Goal: Communication & Community: Answer question/provide support

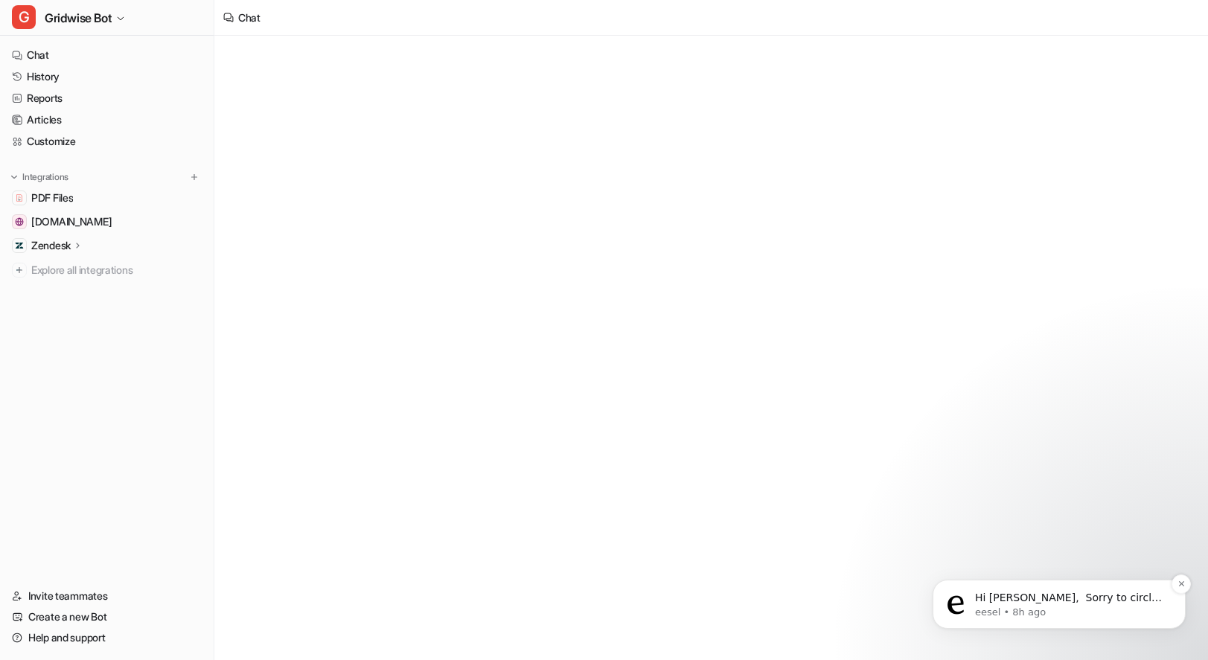
click at [1091, 594] on p "Hi [PERSON_NAME], ​ Sorry to circle back on this, but I’ll need a bit more cont…" at bounding box center [1071, 598] width 192 height 15
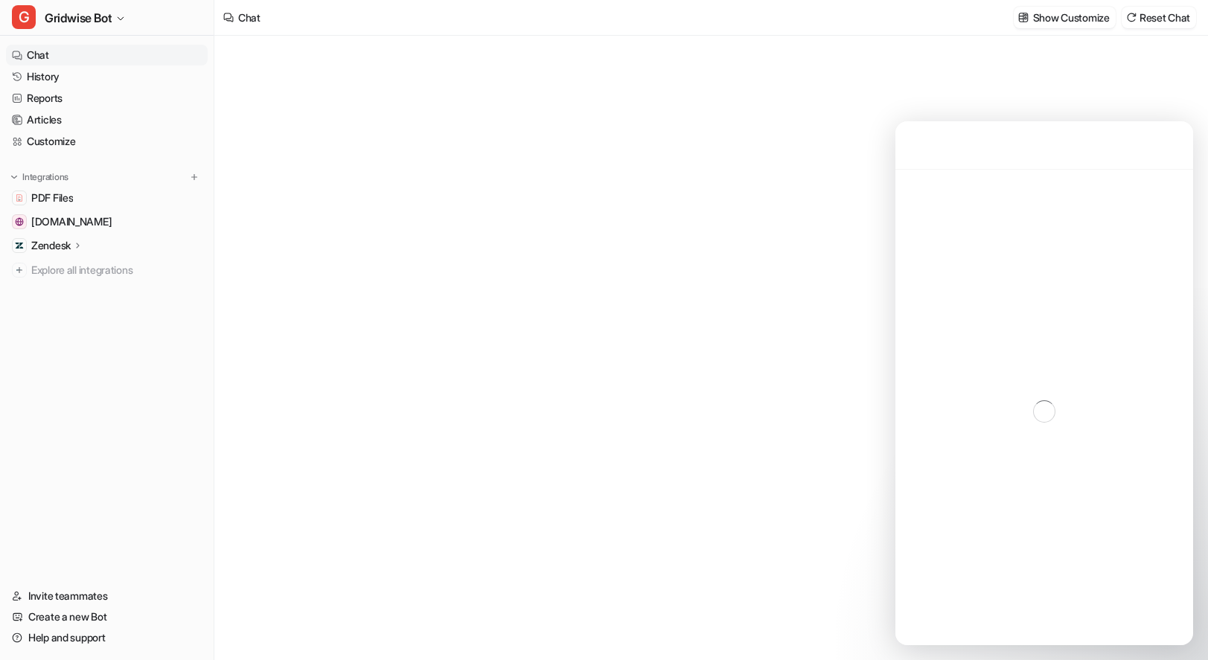
type textarea "**********"
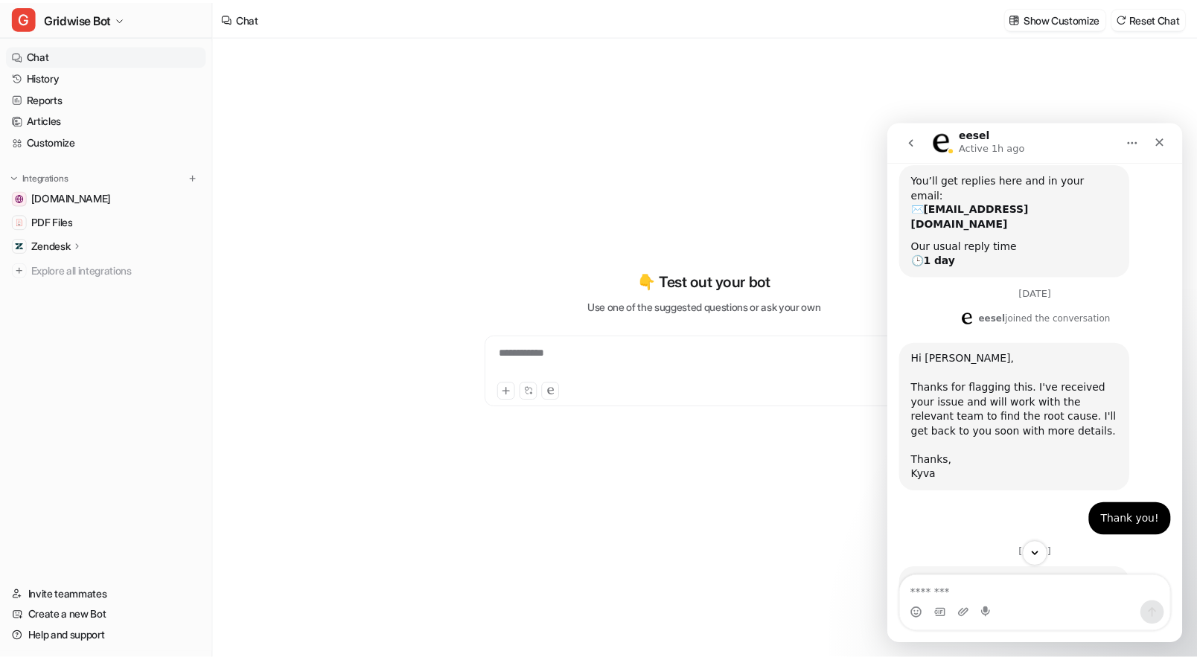
scroll to position [366, 0]
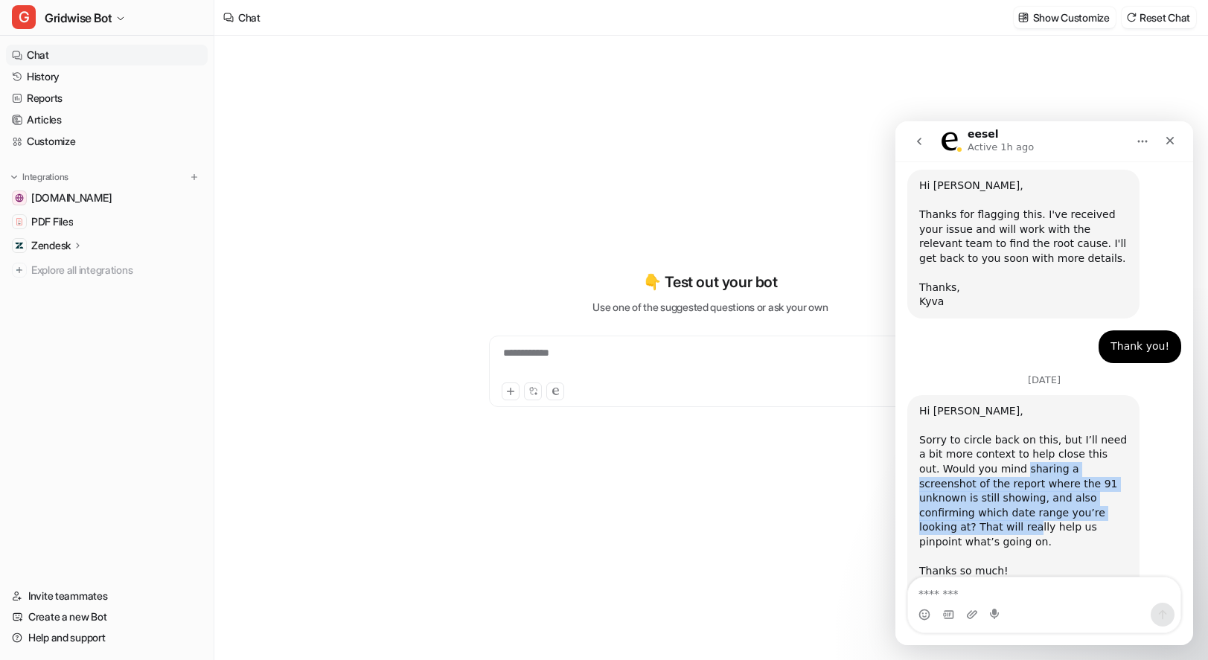
drag, startPoint x: 1001, startPoint y: 433, endPoint x: 1096, endPoint y: 474, distance: 103.3
click at [1096, 474] on div "Sorry to circle back on this, but I’ll need a bit more context to help close th…" at bounding box center [1024, 498] width 208 height 131
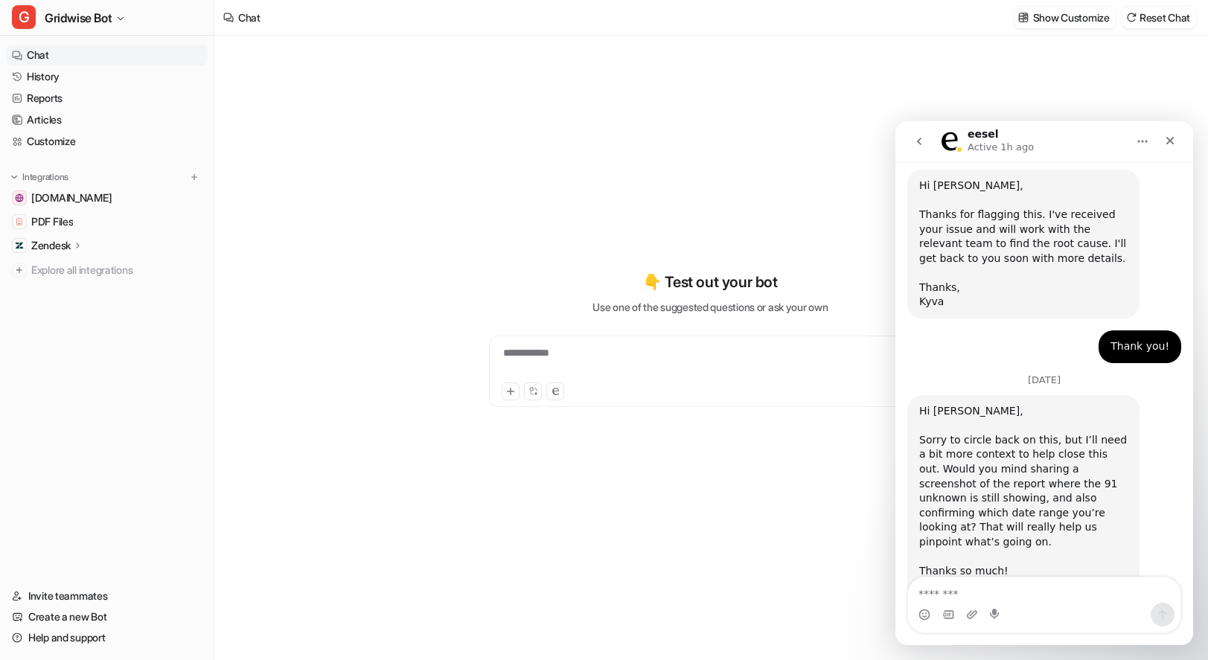
click at [1123, 491] on div "Sorry to circle back on this, but I’ll need a bit more context to help close th…" at bounding box center [1024, 498] width 208 height 131
click at [412, 229] on div "**********" at bounding box center [710, 348] width 992 height 625
click at [52, 10] on span "Gridwise Bot" at bounding box center [78, 17] width 67 height 21
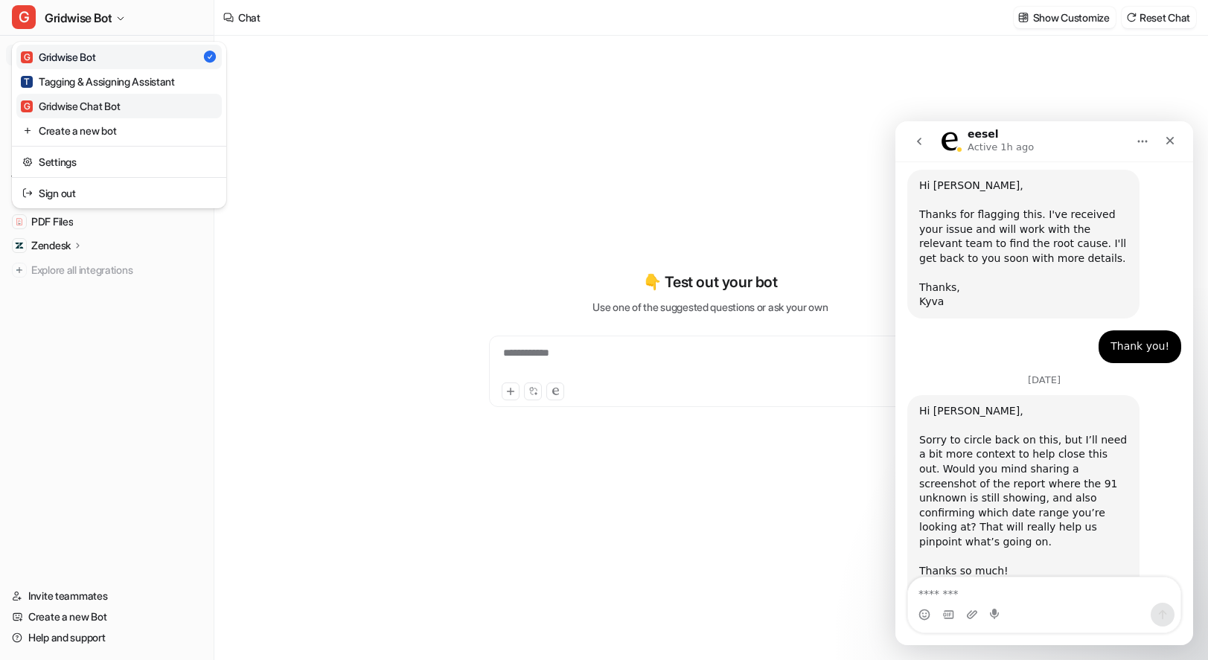
click at [119, 105] on div "G Gridwise Chat Bot" at bounding box center [70, 106] width 99 height 16
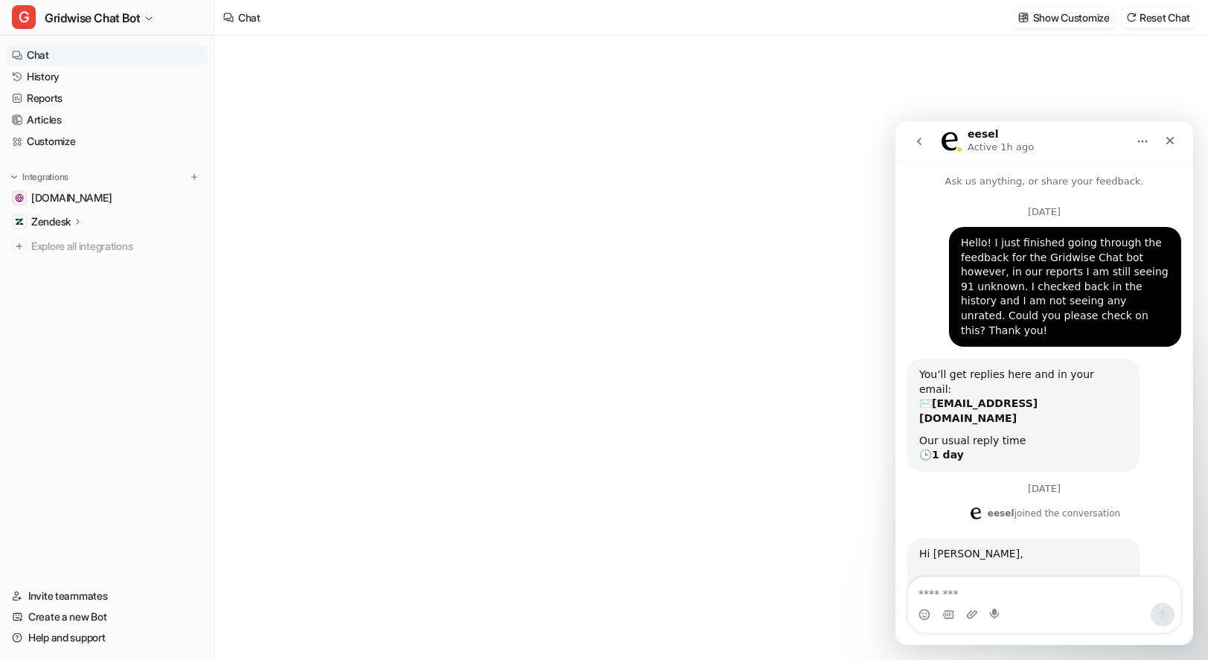
type textarea "**********"
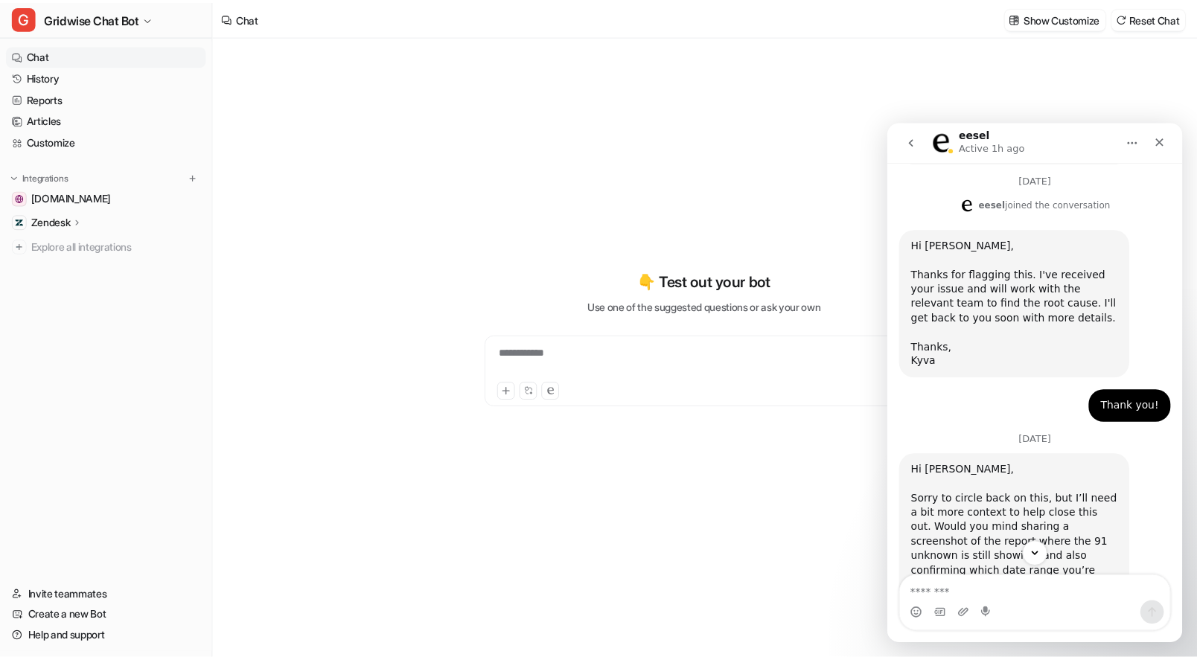
scroll to position [366, 0]
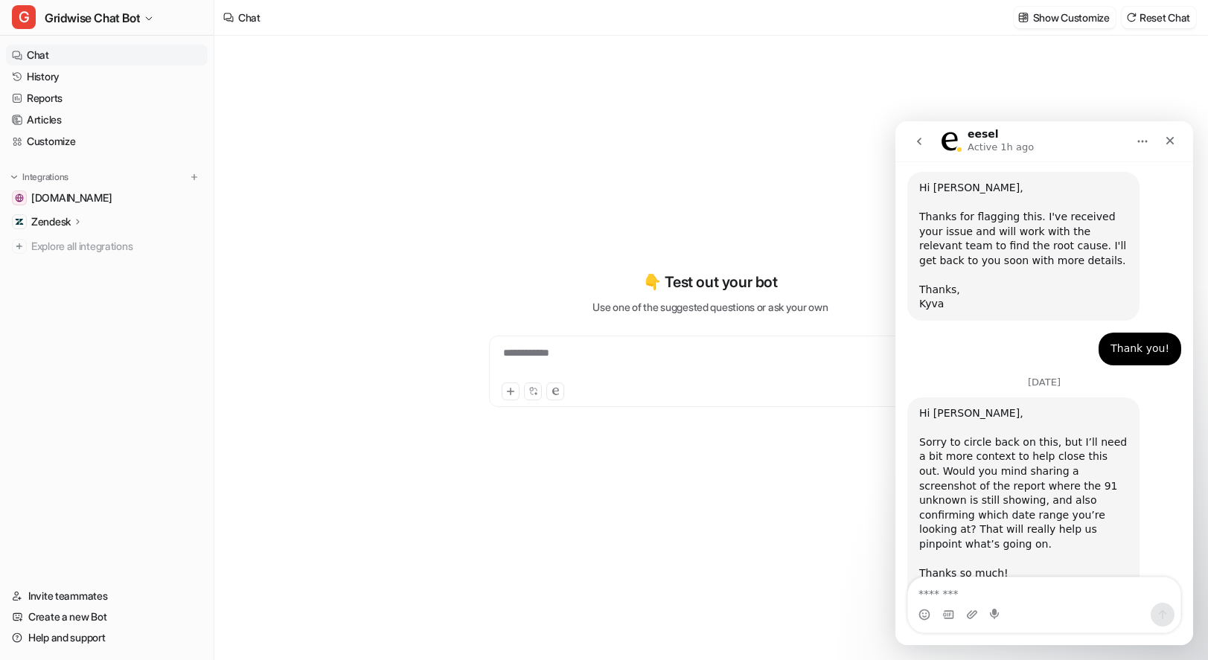
click at [503, 185] on div "**********" at bounding box center [711, 339] width 548 height 462
click at [92, 75] on link "History" at bounding box center [107, 76] width 202 height 21
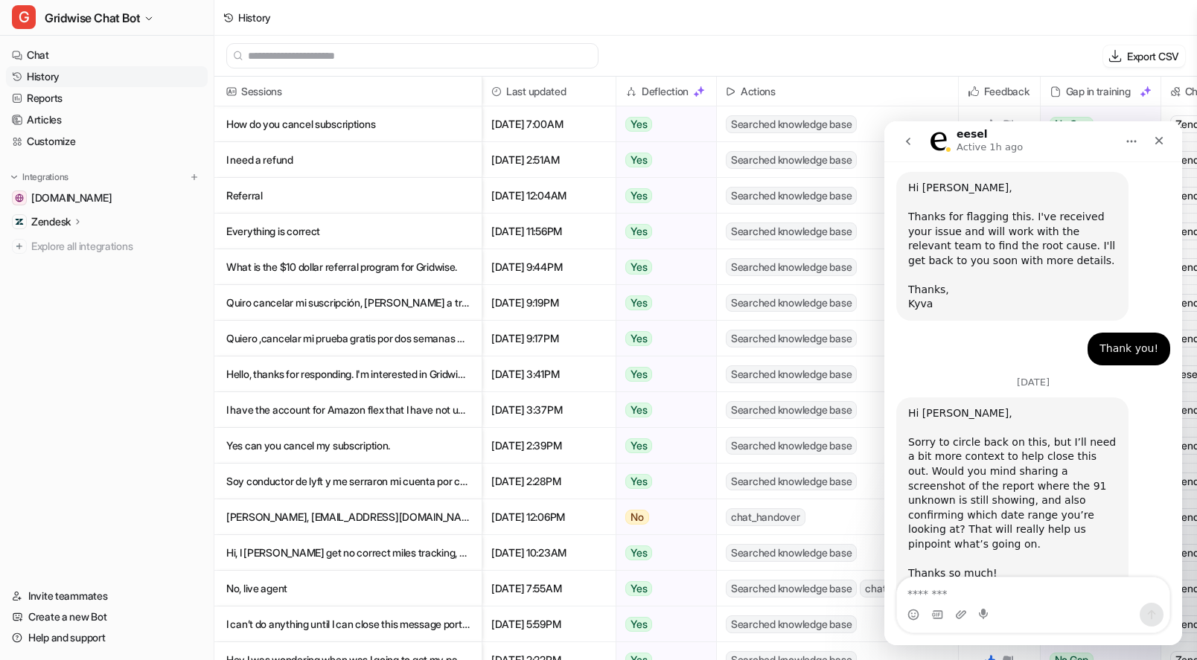
click at [905, 146] on icon "go back" at bounding box center [908, 142] width 12 height 12
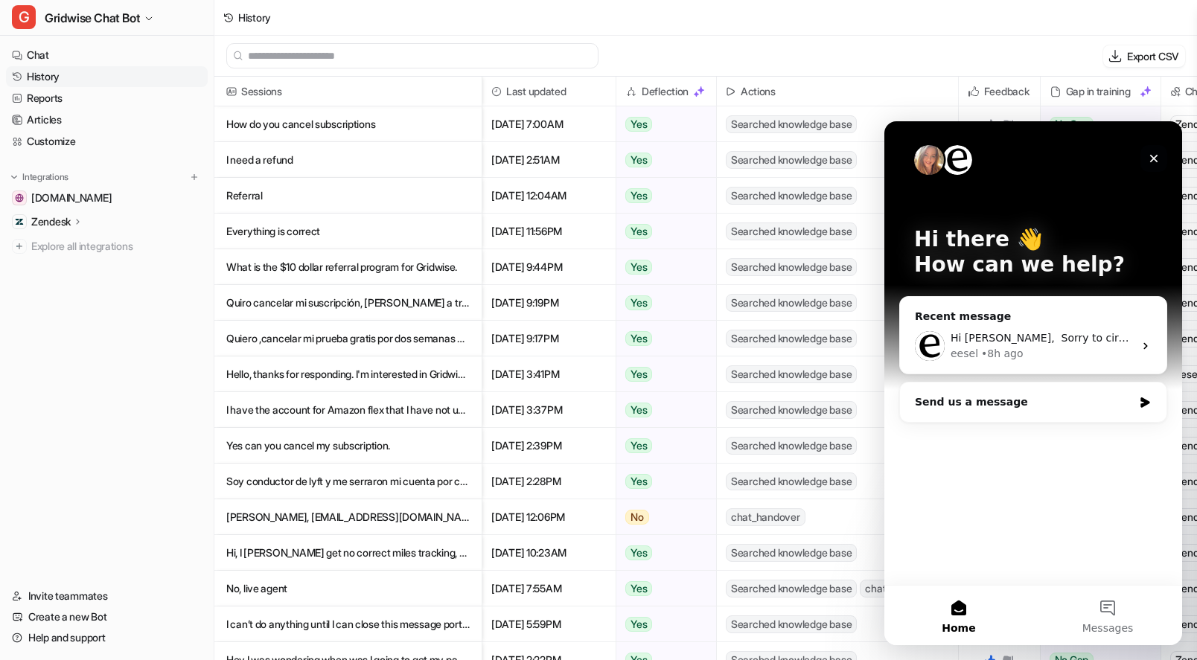
click at [1154, 163] on icon "Close" at bounding box center [1154, 159] width 12 height 12
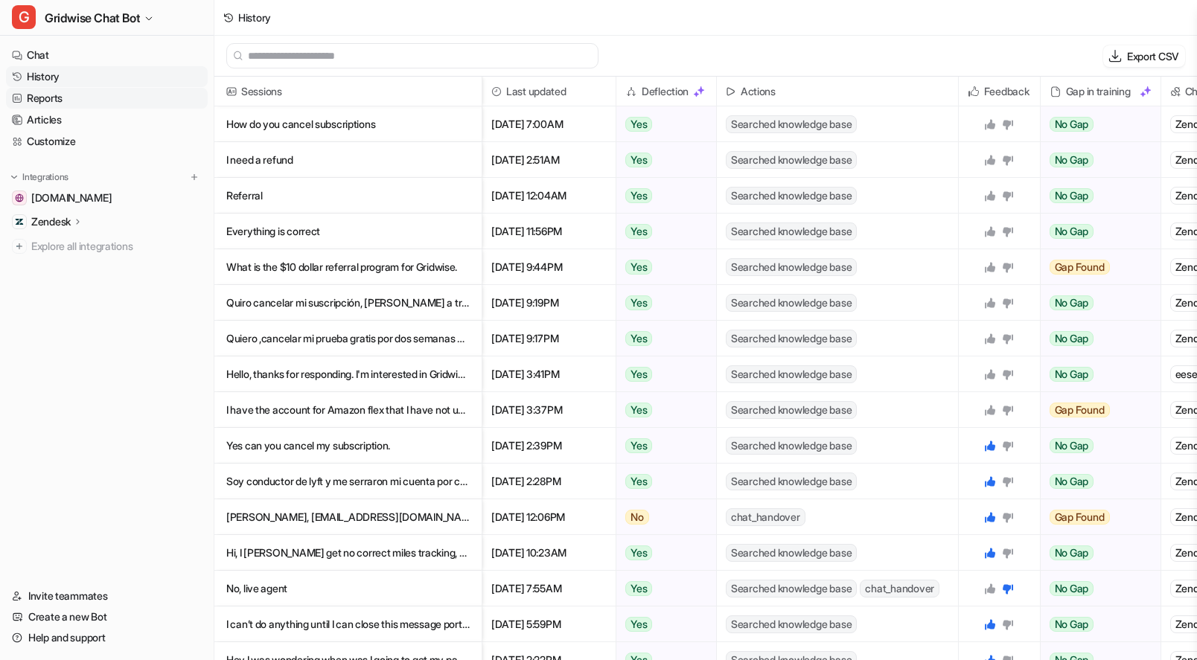
click at [74, 103] on link "Reports" at bounding box center [107, 98] width 202 height 21
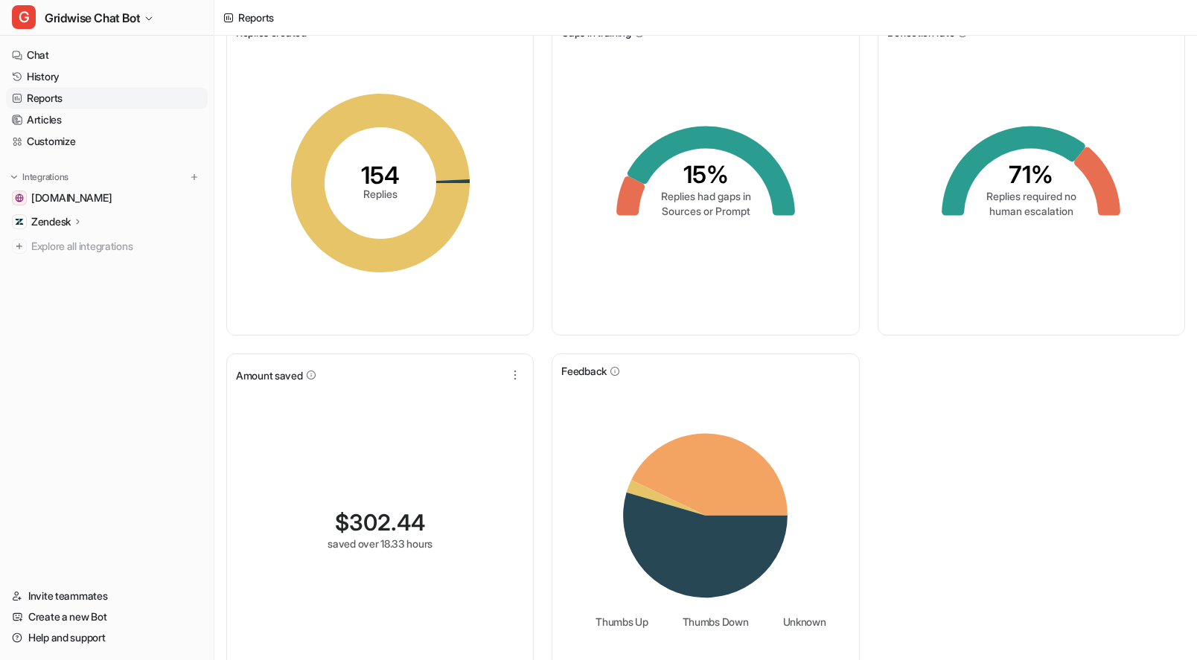
scroll to position [95, 0]
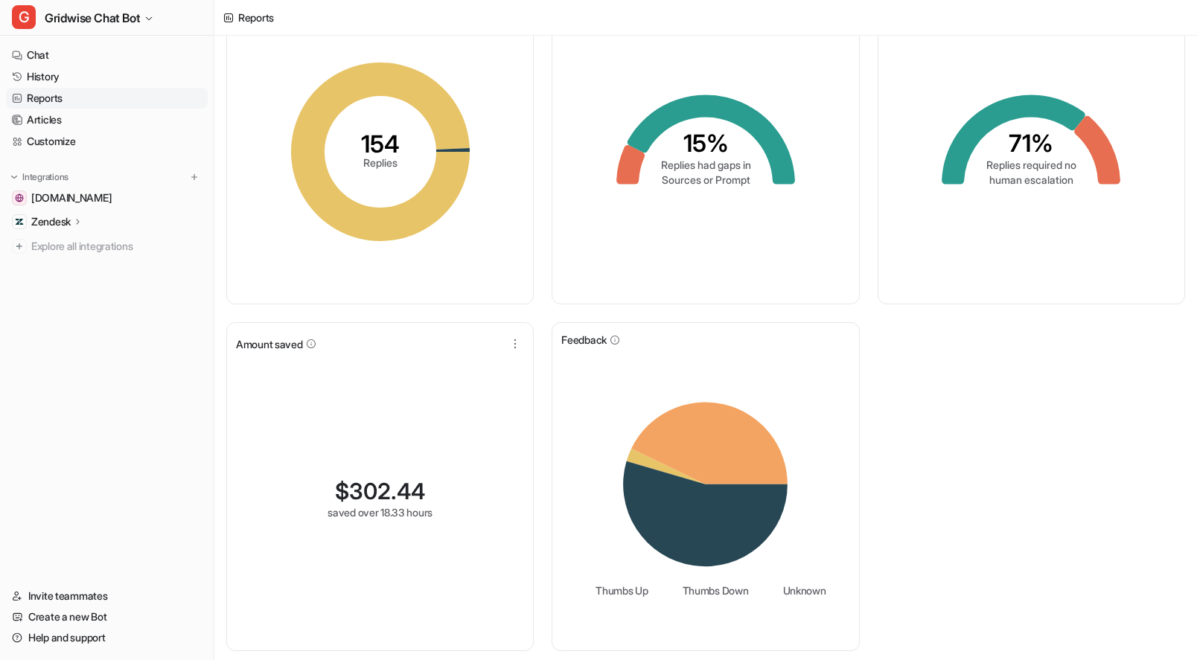
click at [1013, 479] on div "Replies created 154 Replies Gaps in training 15% Replies had gaps in Sources or…" at bounding box center [705, 318] width 983 height 686
click at [64, 74] on link "History" at bounding box center [107, 76] width 202 height 21
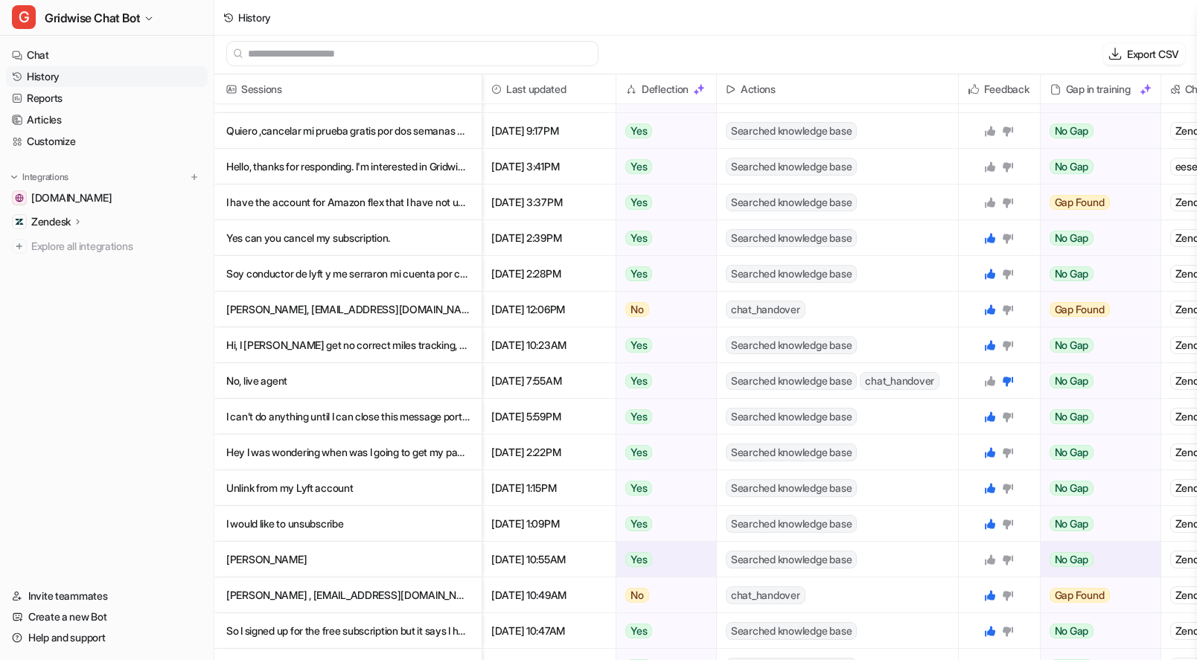
scroll to position [2, 0]
click at [993, 562] on icon at bounding box center [990, 560] width 10 height 10
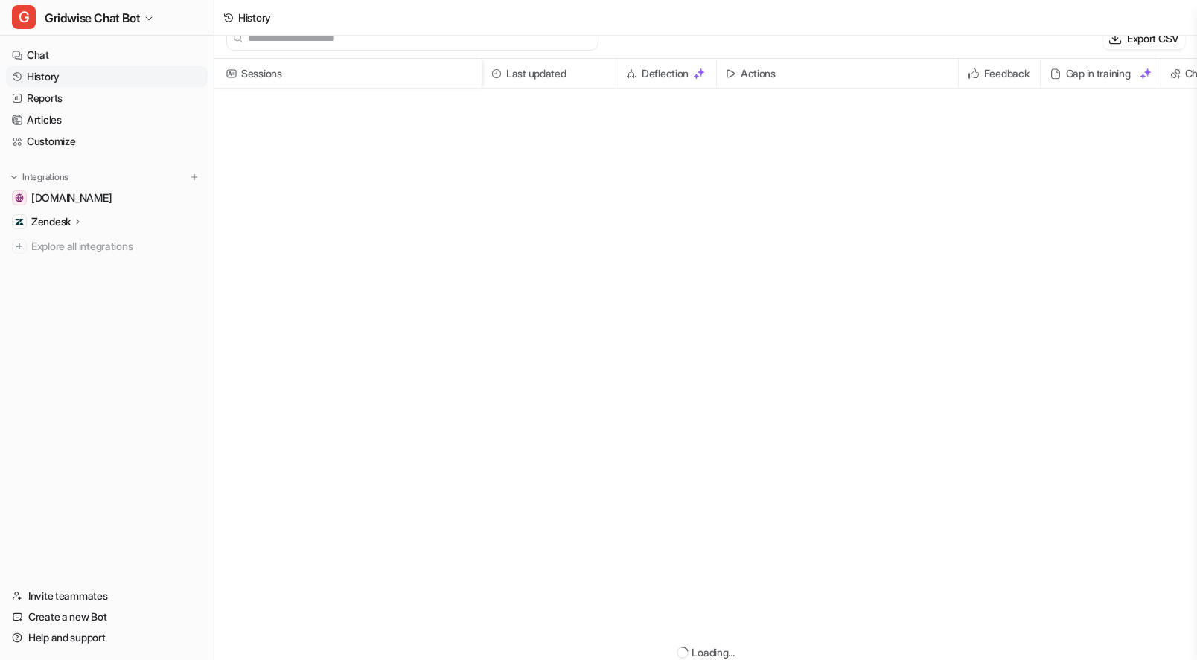
scroll to position [0, 0]
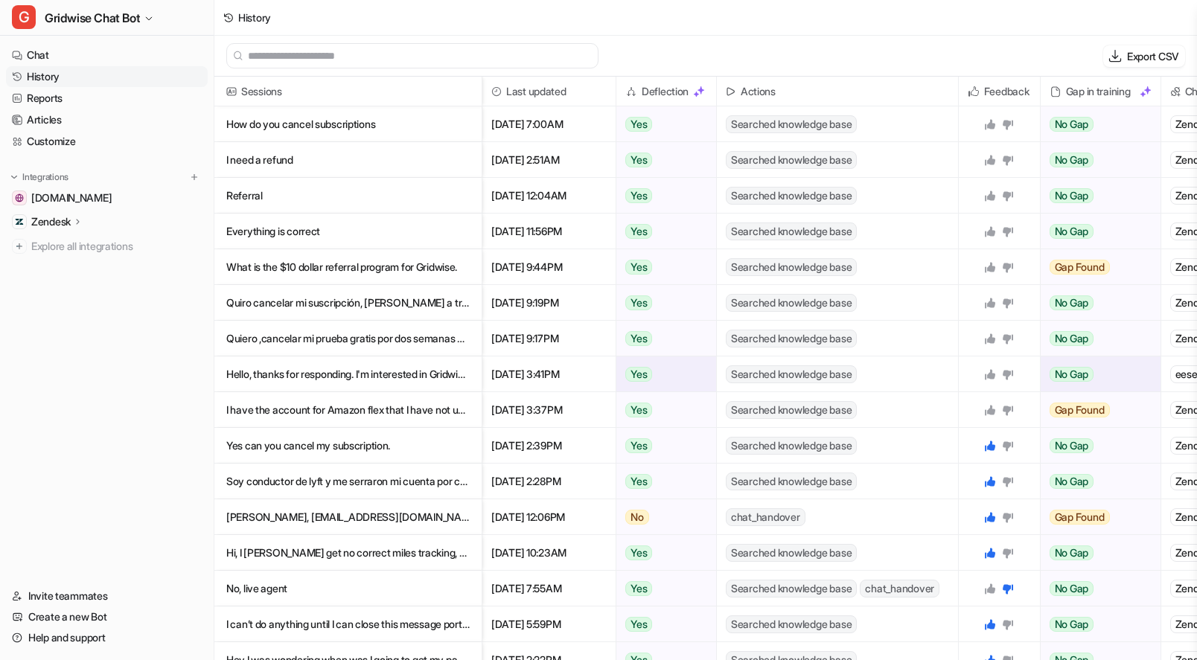
click at [363, 369] on p "Hello, thanks for responding. I'm interested in Gridwise. Solo app seems to be t" at bounding box center [347, 375] width 243 height 36
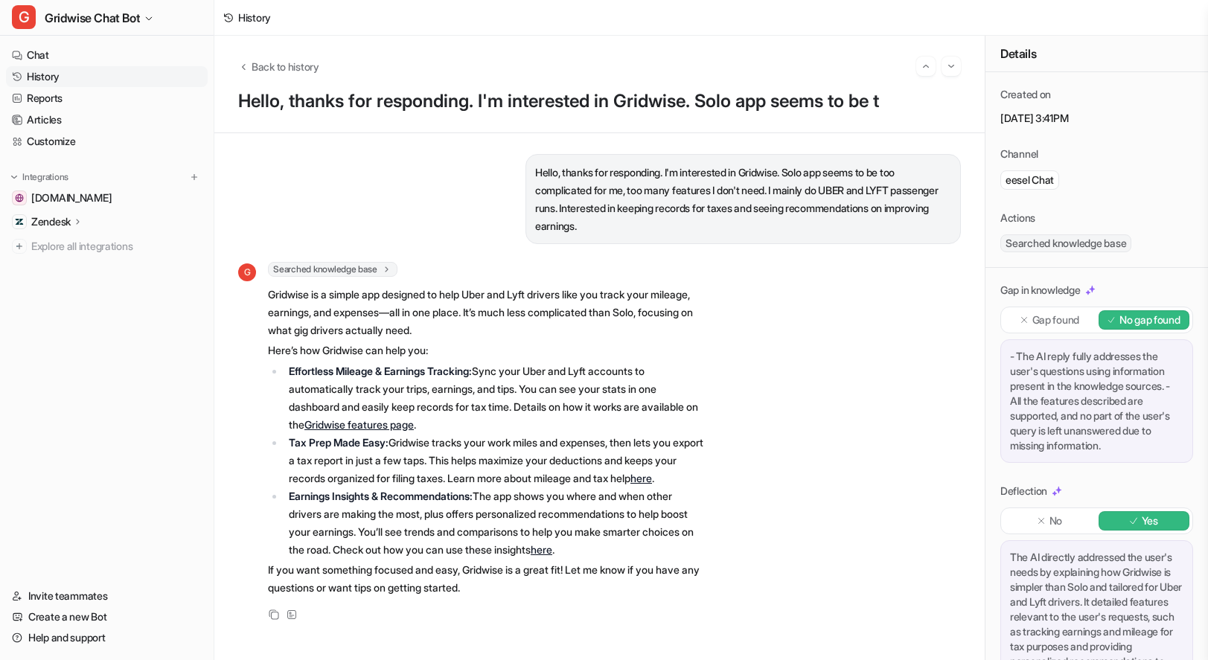
click at [290, 51] on div "Back to history Hello, thanks for responding. I'm interested in Gridwise. Solo …" at bounding box center [599, 85] width 771 height 98
click at [294, 68] on span "Back to history" at bounding box center [286, 67] width 68 height 16
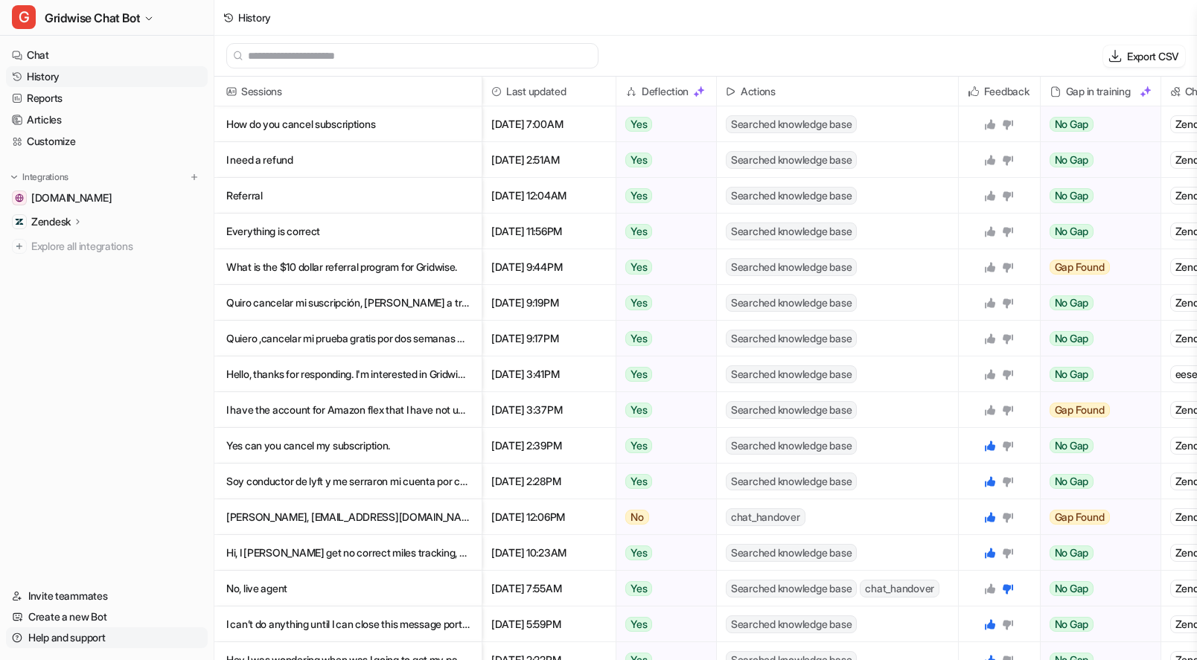
click at [74, 637] on link "Help and support" at bounding box center [107, 638] width 202 height 21
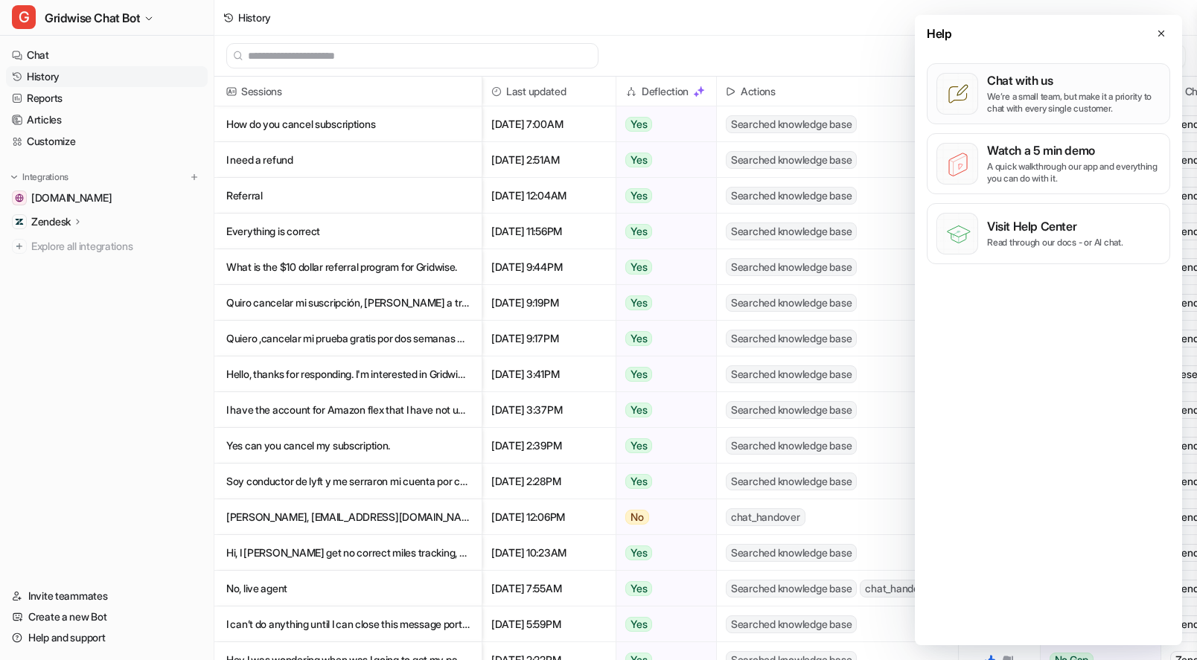
click at [1098, 94] on p "We’re a small team, but make it a priority to chat with every single customer." at bounding box center [1073, 103] width 173 height 24
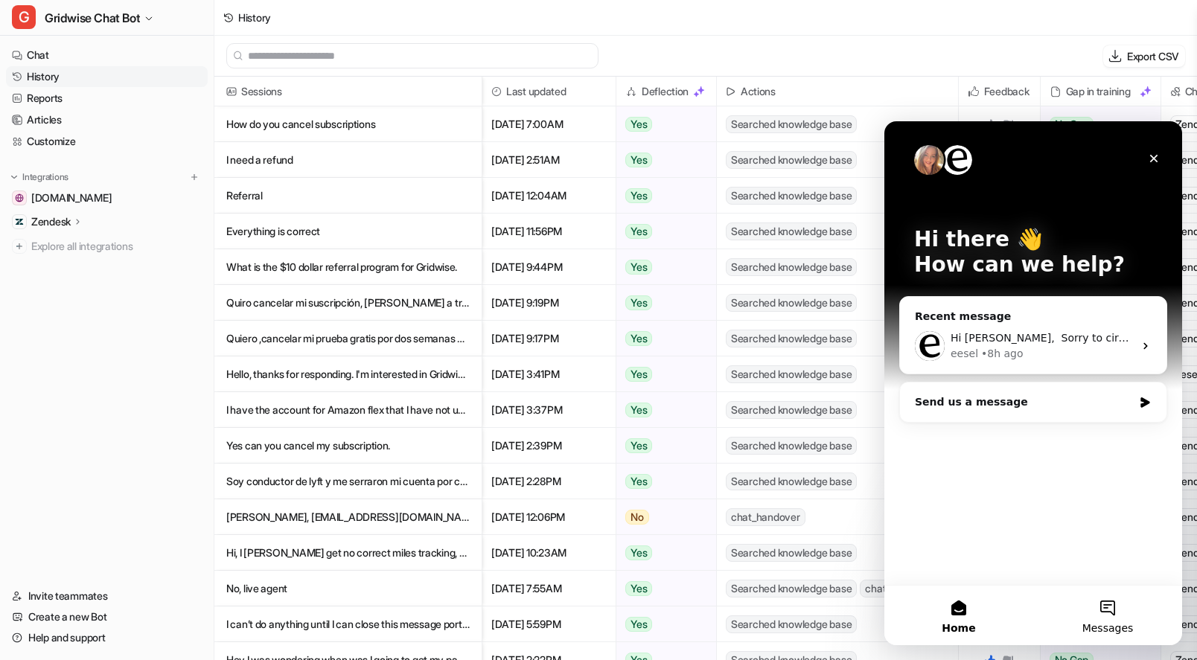
click at [1102, 611] on button "Messages" at bounding box center [1107, 616] width 149 height 60
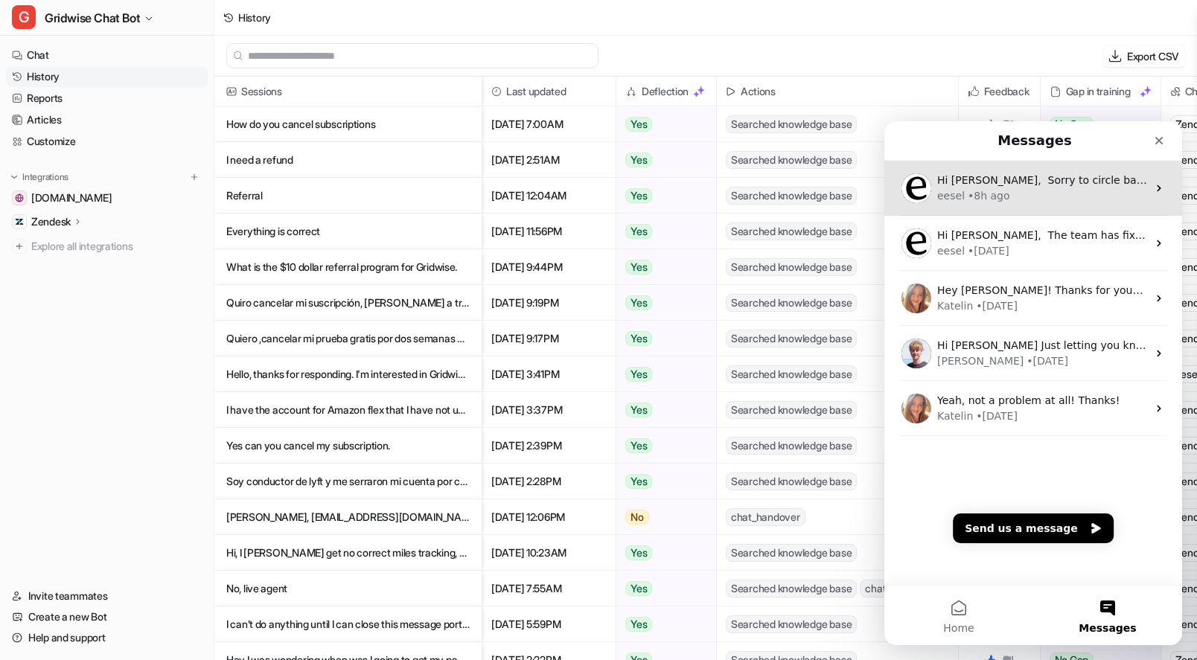
click at [998, 200] on div "• 8h ago" at bounding box center [989, 196] width 42 height 16
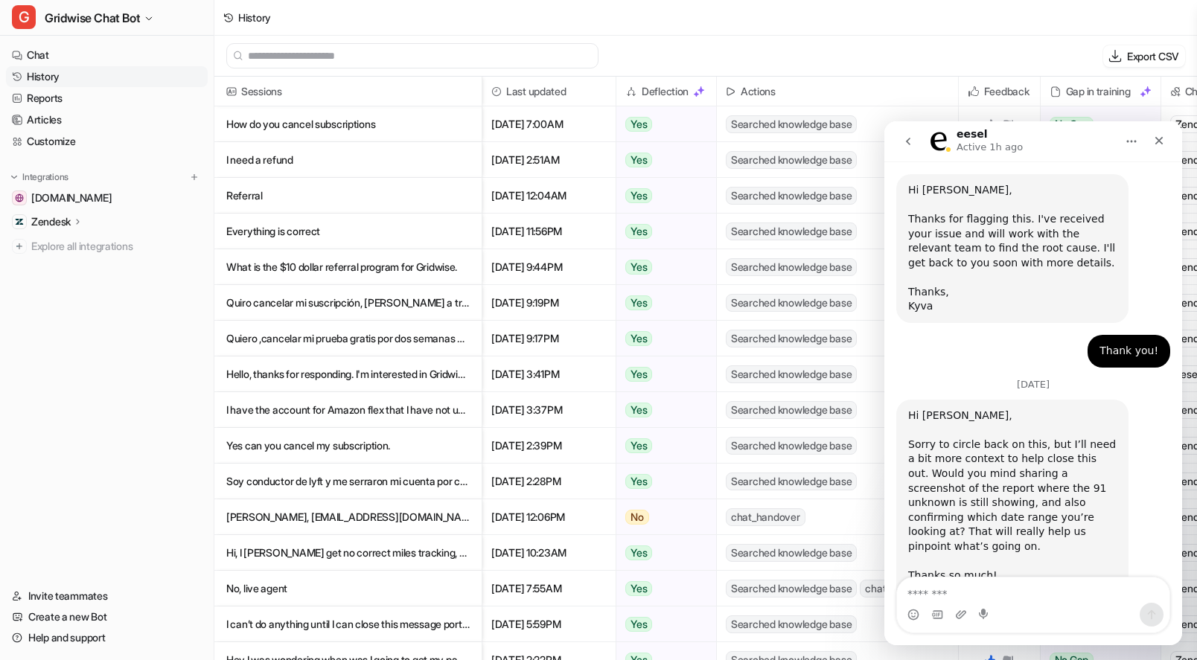
scroll to position [366, 0]
click at [1062, 594] on textarea "Message…" at bounding box center [1033, 590] width 273 height 25
click at [1094, 582] on textarea "Message…" at bounding box center [1033, 590] width 273 height 25
type textarea "**********"
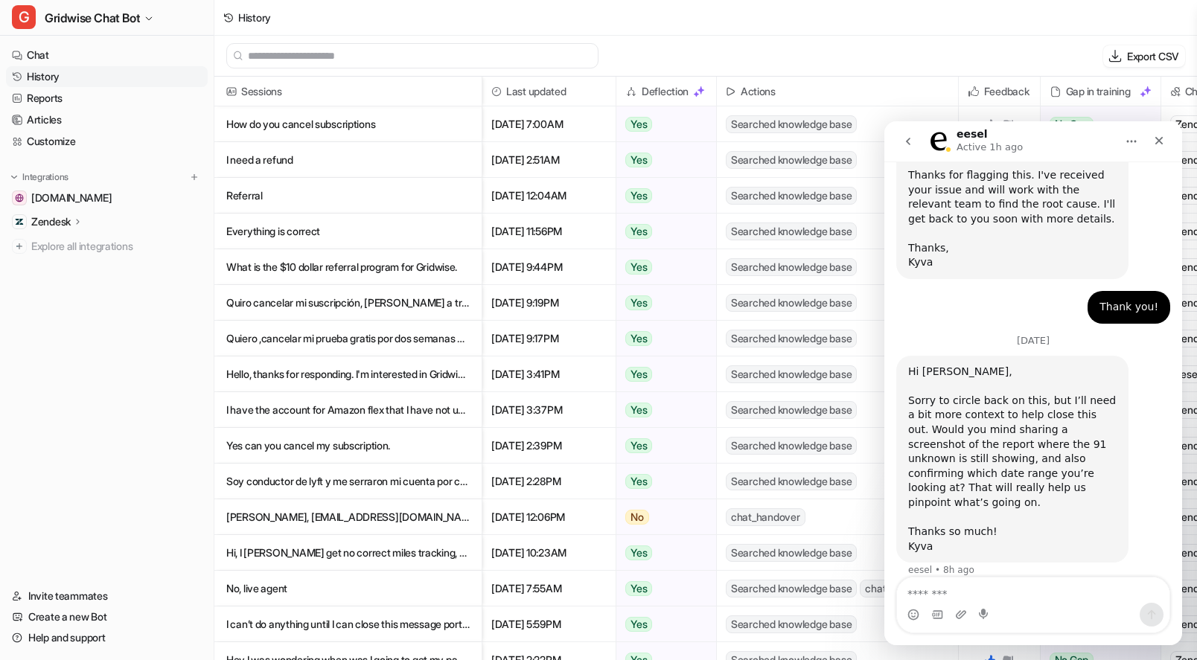
scroll to position [410, 0]
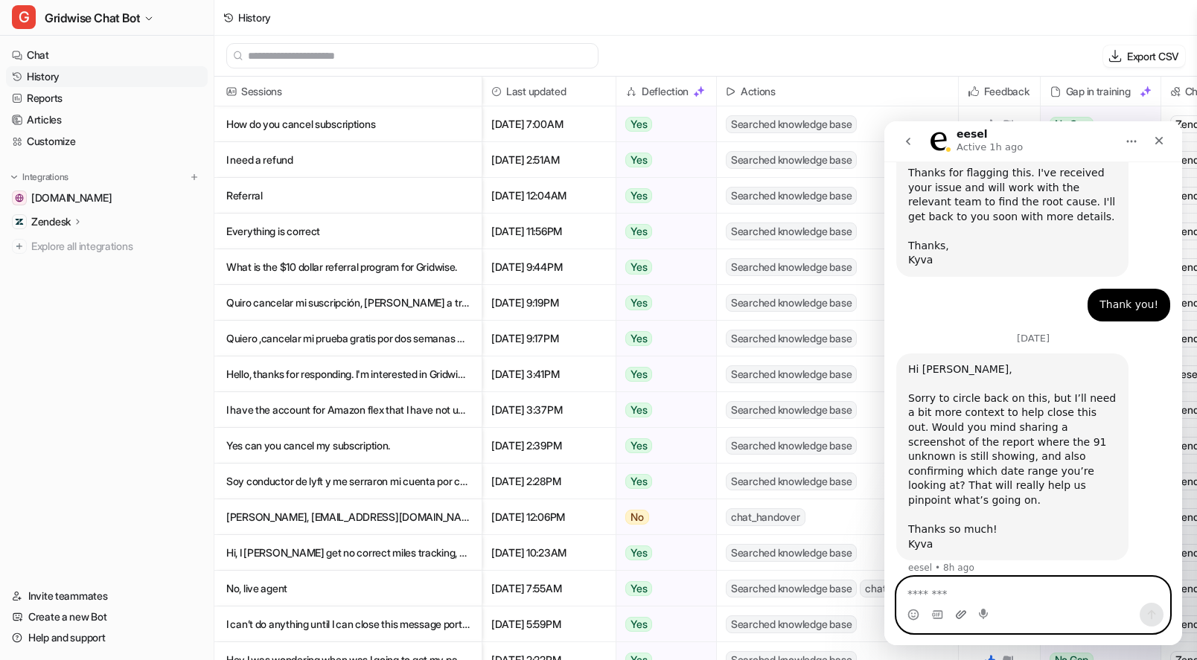
click at [964, 610] on icon "Upload attachment" at bounding box center [961, 615] width 12 height 12
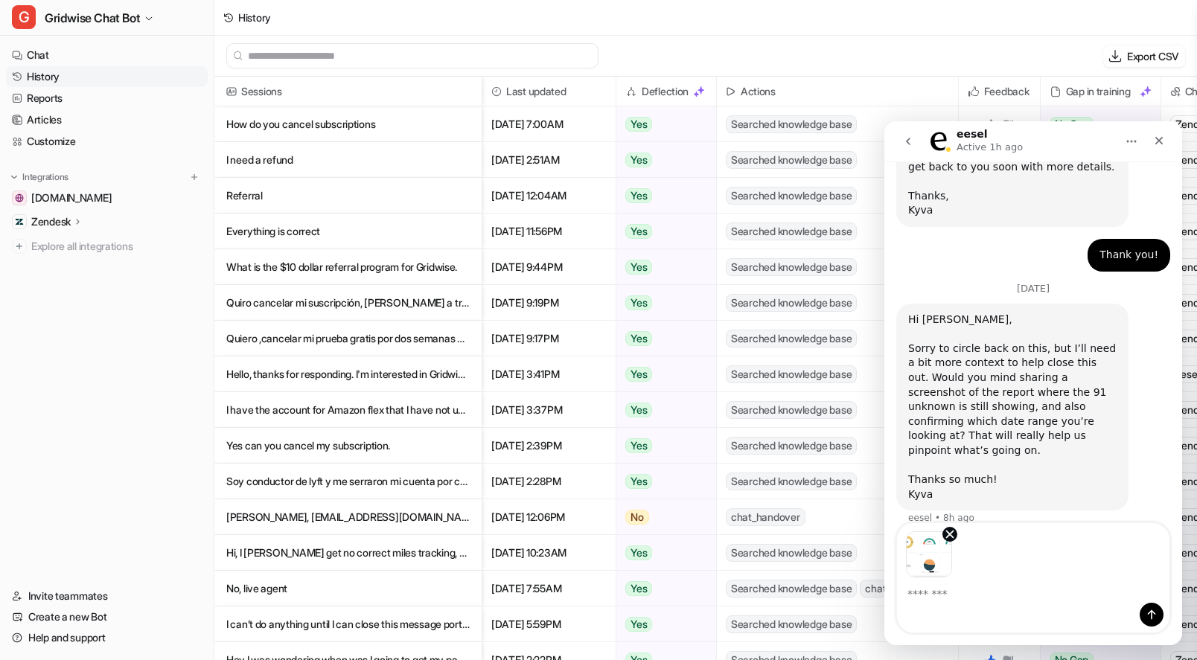
scroll to position [465, 0]
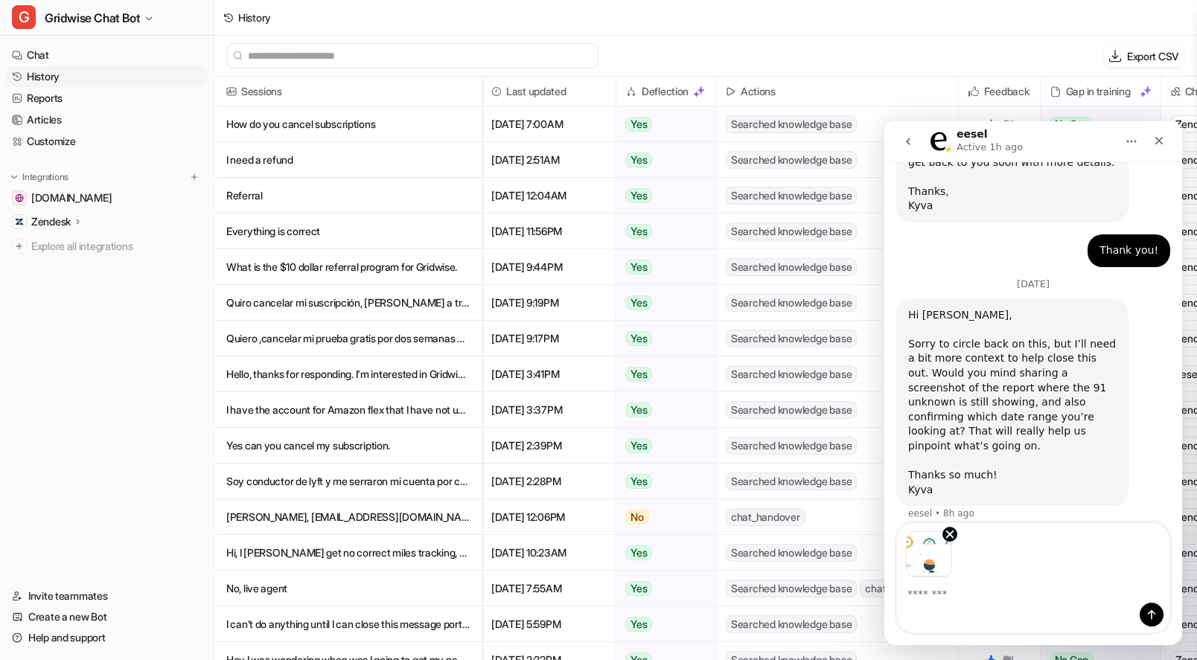
click at [959, 592] on textarea "Message…" at bounding box center [1033, 590] width 273 height 25
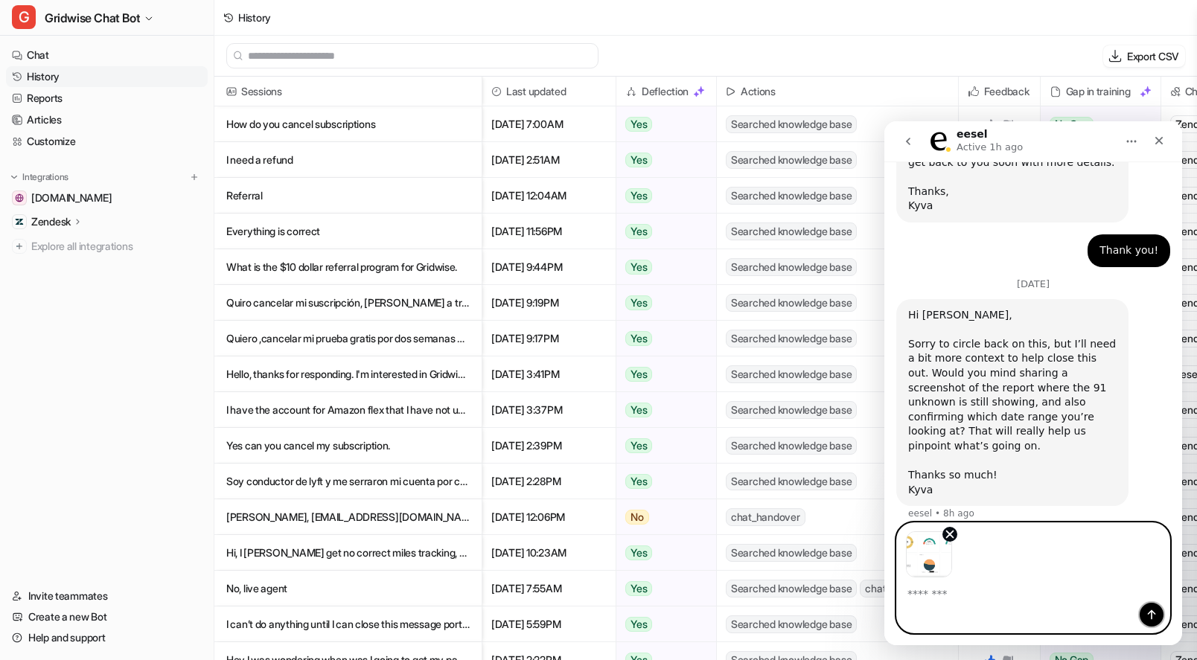
click at [1158, 613] on button "Send a message…" at bounding box center [1152, 615] width 24 height 24
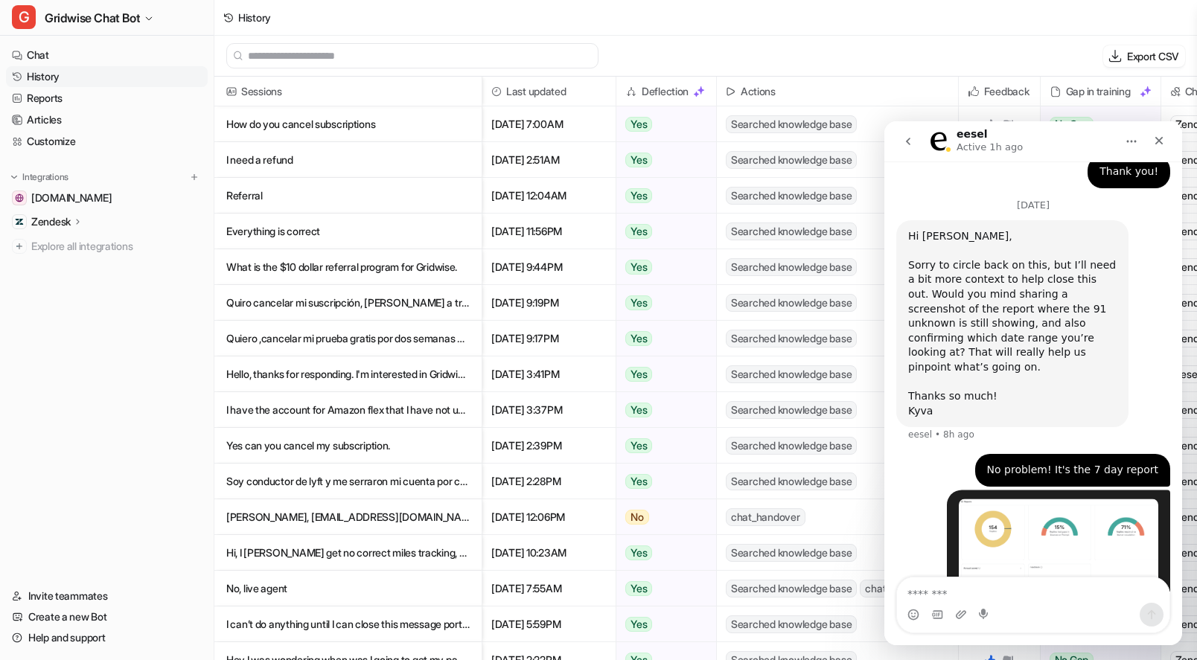
scroll to position [564, 0]
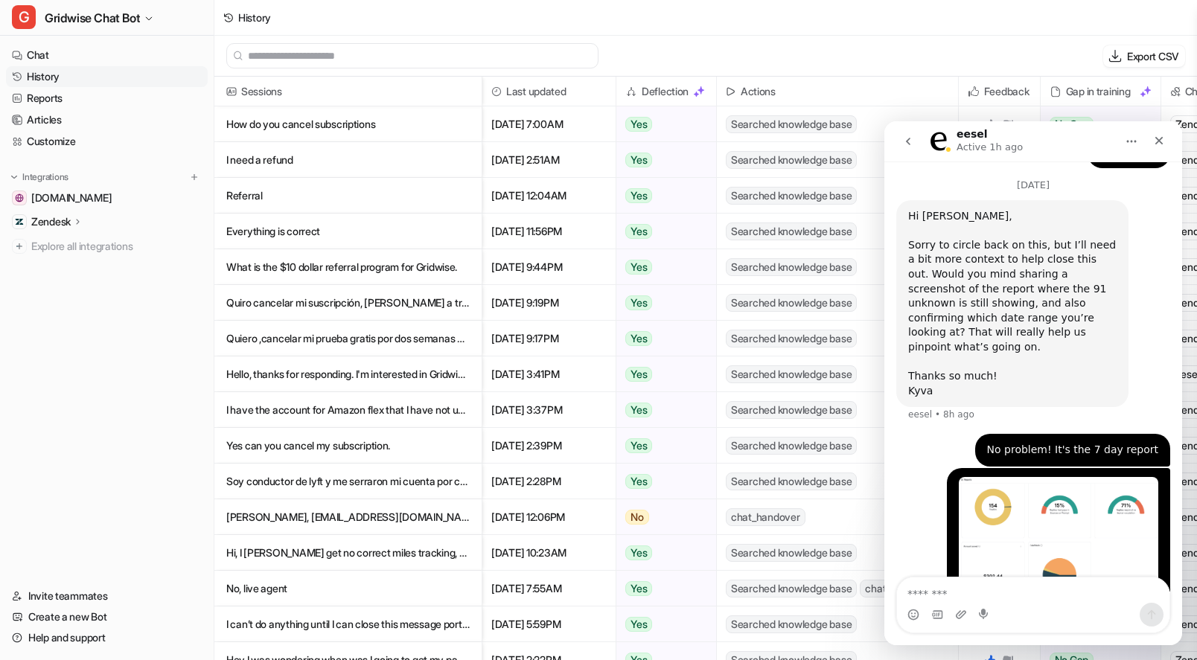
click at [1024, 594] on textarea "Message…" at bounding box center [1033, 590] width 273 height 25
type textarea "**********"
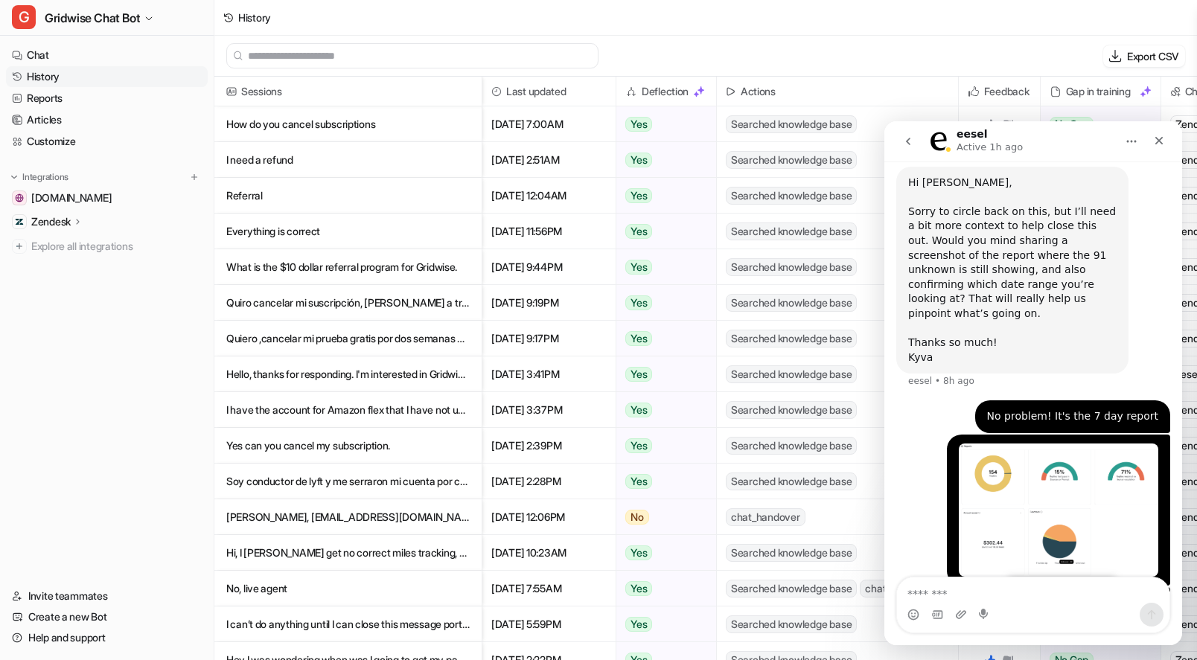
click at [1081, 326] on div "Hi [PERSON_NAME], ​ Sorry to circle back on this, but I’ll need a bit more cont…" at bounding box center [1033, 284] width 274 height 235
click at [927, 587] on div "For the Gridwise Chat Bot [PERSON_NAME] • Just now" at bounding box center [1033, 612] width 274 height 51
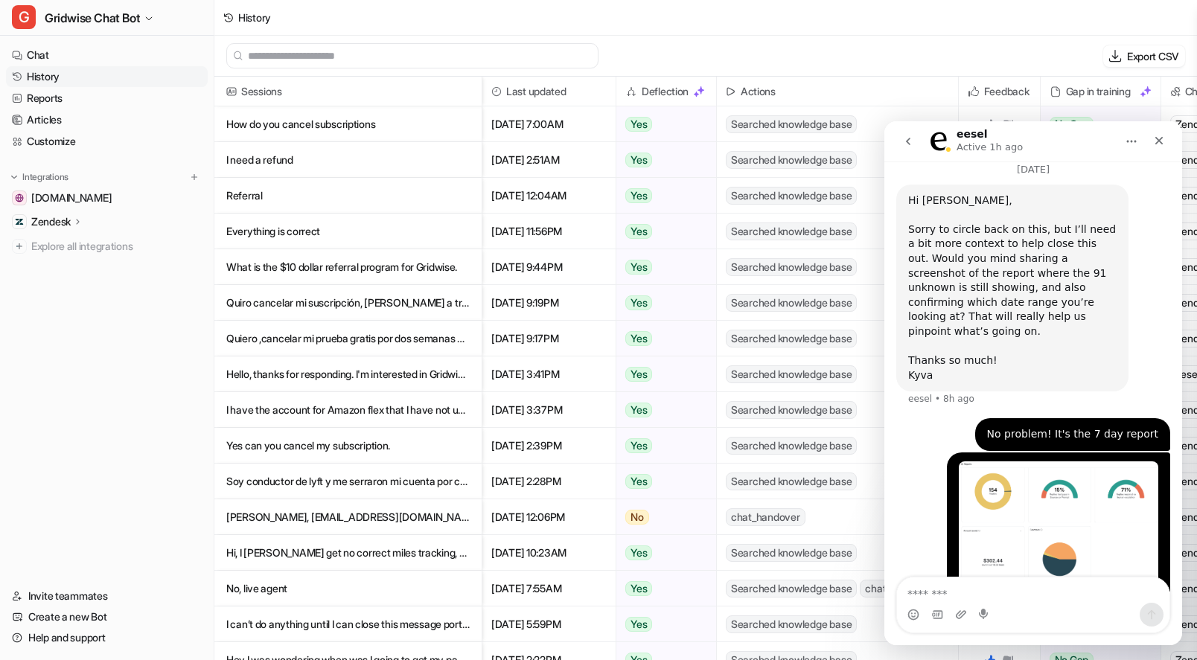
scroll to position [579, 0]
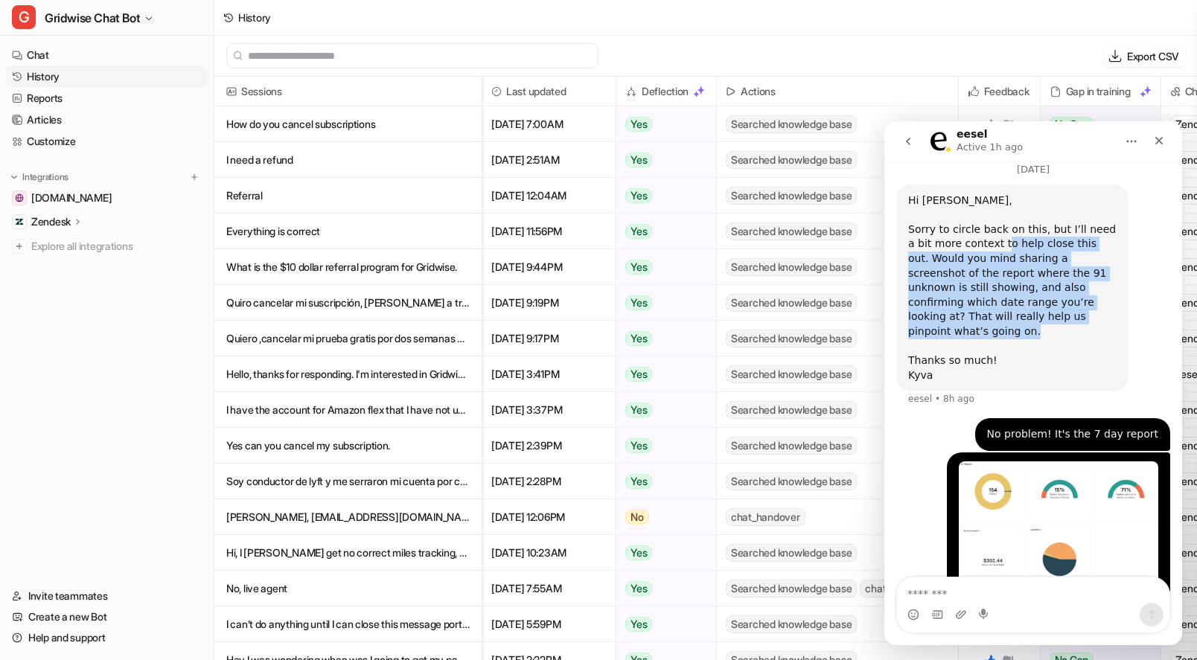
drag, startPoint x: 993, startPoint y: 202, endPoint x: 1073, endPoint y: 272, distance: 106.0
click at [1073, 271] on div "Sorry to circle back on this, but I’ll need a bit more context to help close th…" at bounding box center [1012, 288] width 208 height 131
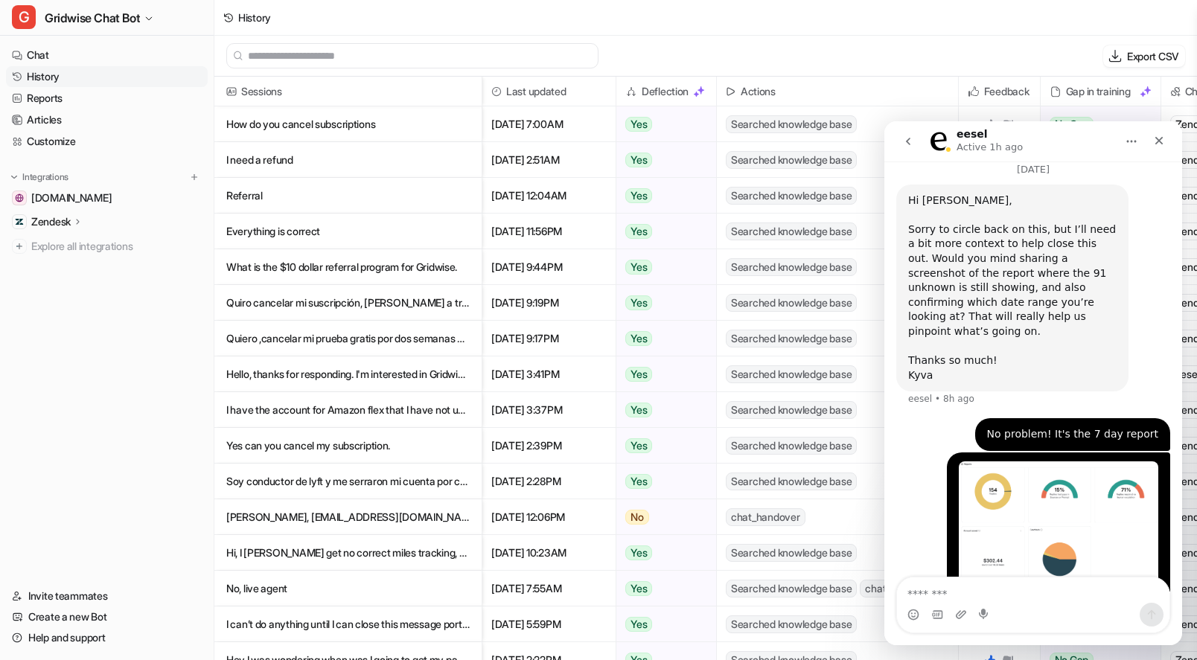
click at [1086, 287] on div "Sorry to circle back on this, but I’ll need a bit more context to help close th…" at bounding box center [1012, 288] width 208 height 131
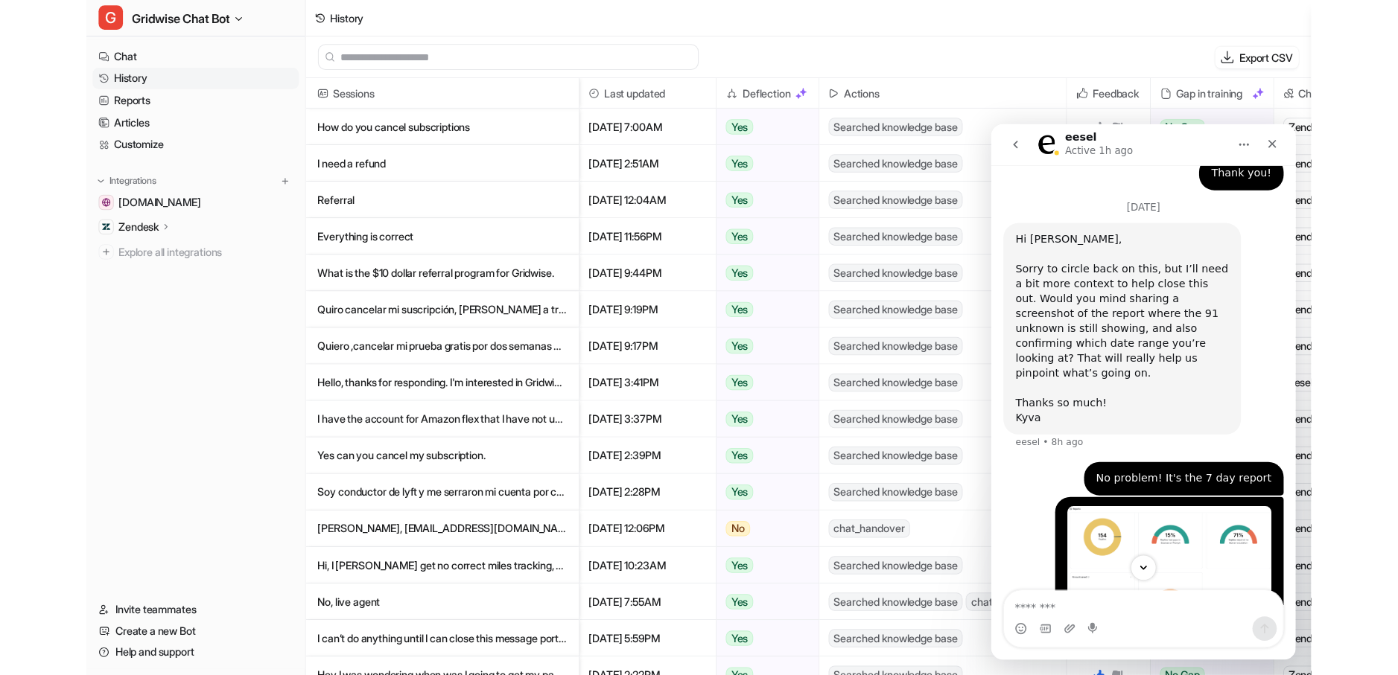
scroll to position [597, 0]
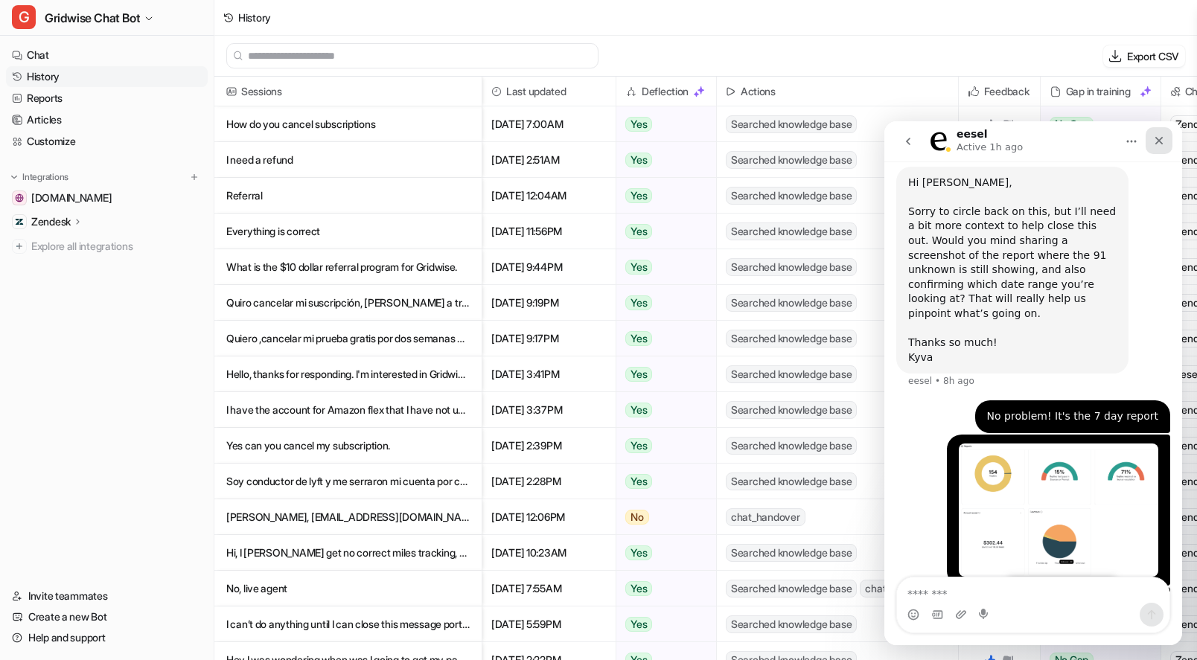
click at [1159, 144] on icon "Close" at bounding box center [1159, 141] width 12 height 12
